Goal: Find specific page/section: Find specific page/section

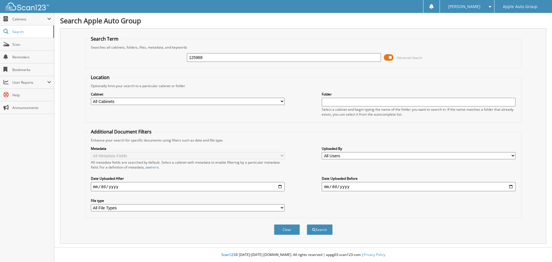
type input "125968"
click at [307, 224] on button "Search" at bounding box center [320, 229] width 26 height 11
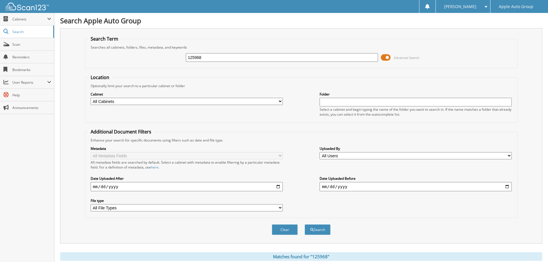
scroll to position [151, 0]
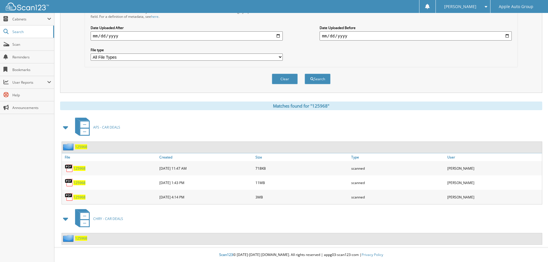
click at [80, 169] on span "125968" at bounding box center [79, 168] width 12 height 5
click at [78, 182] on span "125968" at bounding box center [79, 182] width 12 height 5
click at [83, 194] on div "125968" at bounding box center [110, 197] width 96 height 12
click at [83, 196] on span "125968" at bounding box center [79, 197] width 12 height 5
click at [84, 238] on span "125968" at bounding box center [81, 238] width 12 height 5
